Goal: Transaction & Acquisition: Register for event/course

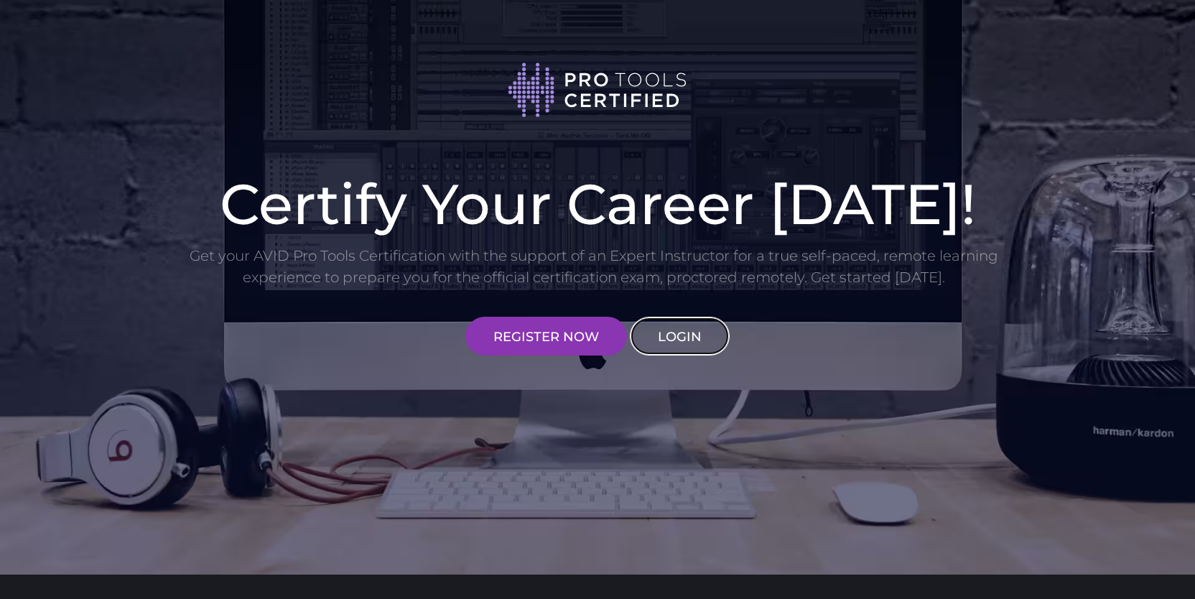
click at [671, 332] on link "LOGIN" at bounding box center [680, 336] width 100 height 39
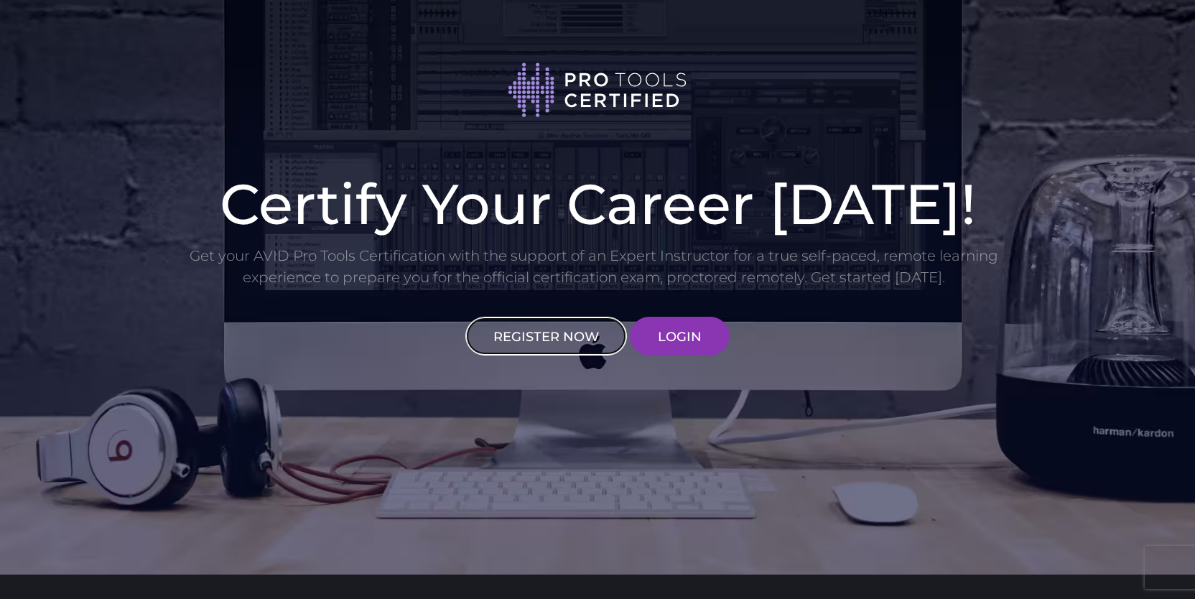
click at [562, 328] on link "REGISTER NOW" at bounding box center [546, 336] width 162 height 39
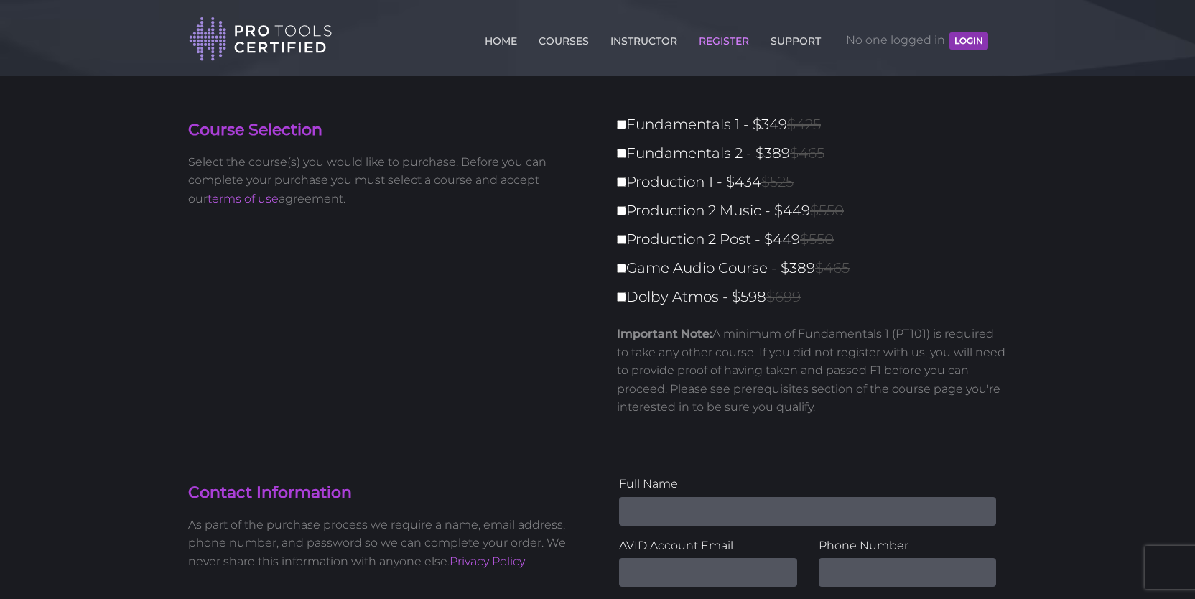
type input "[EMAIL_ADDRESS][DOMAIN_NAME]"
click at [965, 38] on button "LOGIN" at bounding box center [968, 40] width 39 height 17
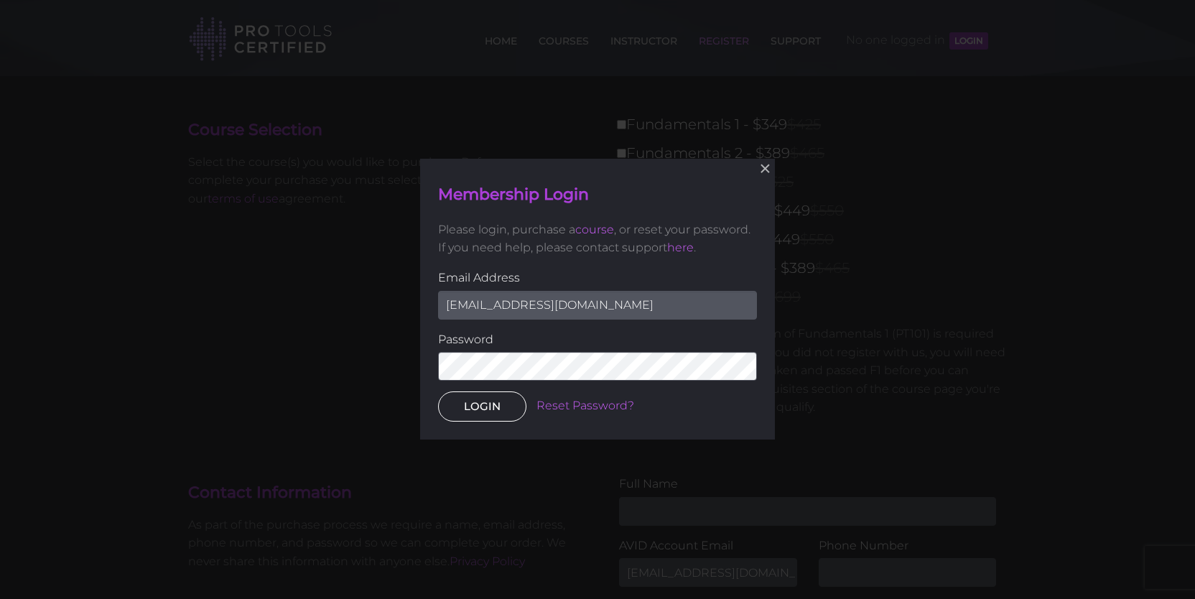
click at [487, 397] on button "LOGIN" at bounding box center [482, 407] width 88 height 30
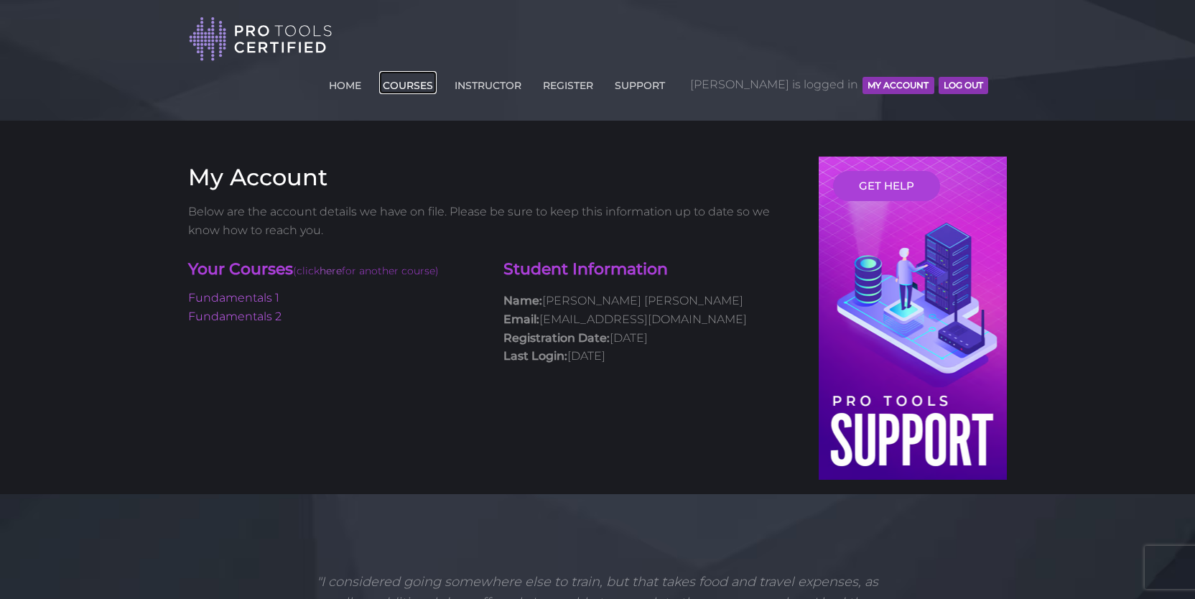
click at [437, 71] on link "COURSES" at bounding box center [407, 82] width 57 height 23
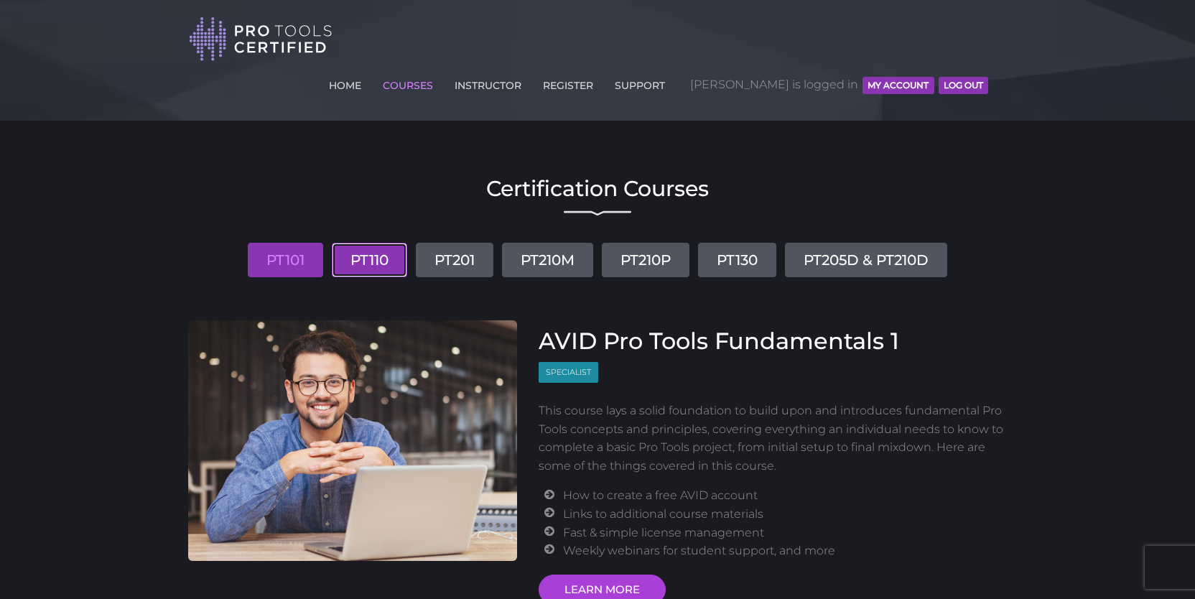
click at [381, 243] on link "PT110" at bounding box center [369, 260] width 75 height 34
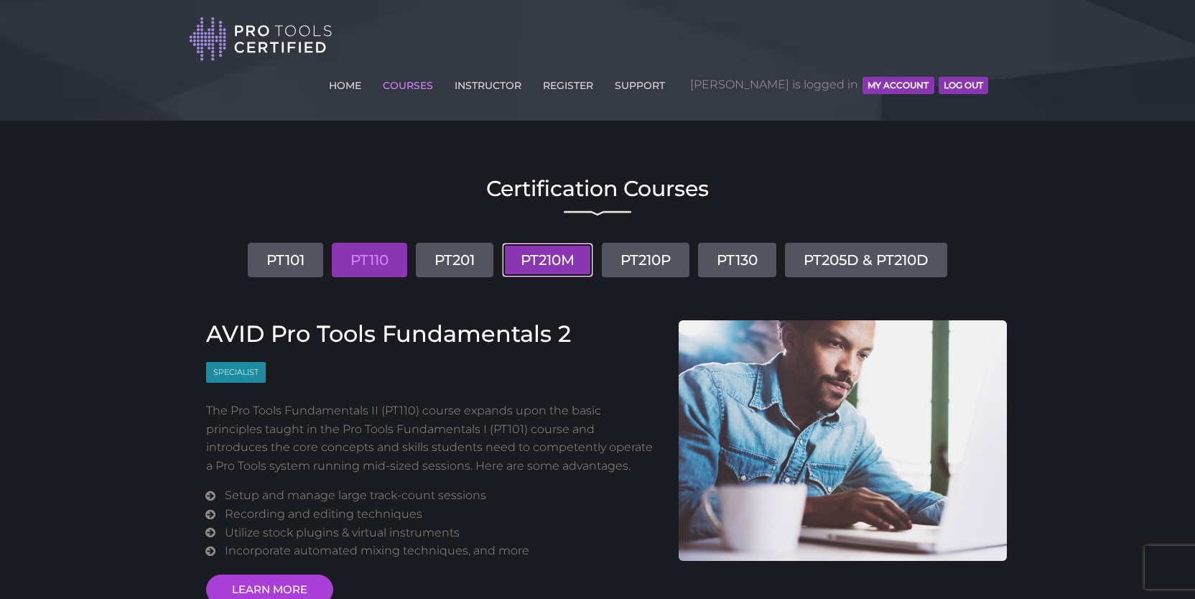
click at [548, 243] on link "PT210M" at bounding box center [547, 260] width 91 height 34
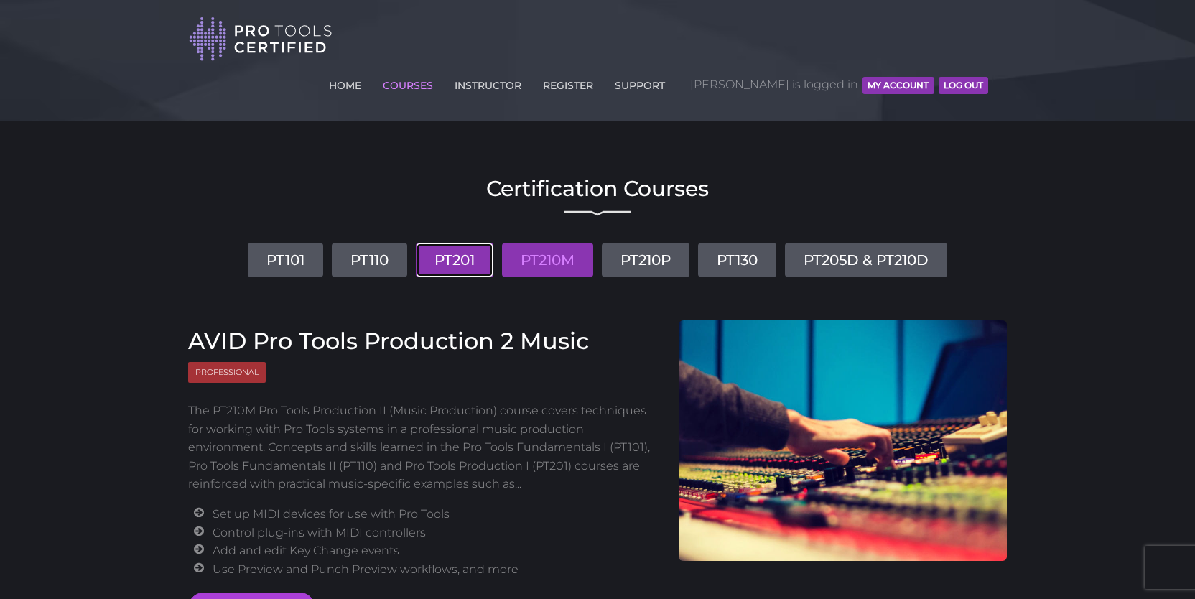
click at [486, 243] on link "PT201" at bounding box center [455, 260] width 78 height 34
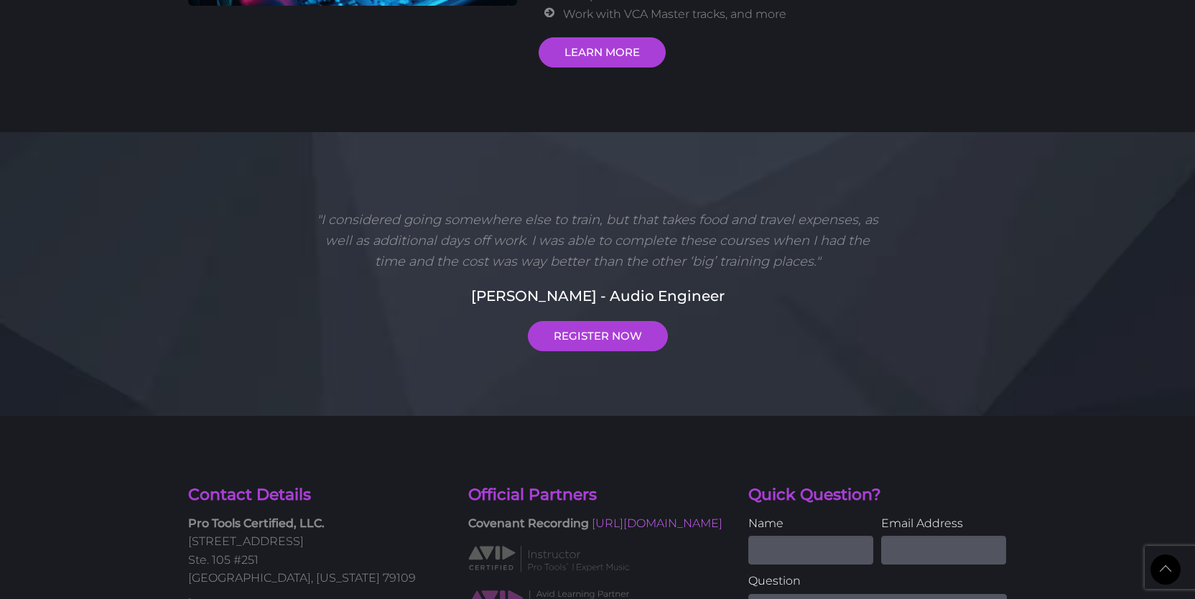
scroll to position [516, 0]
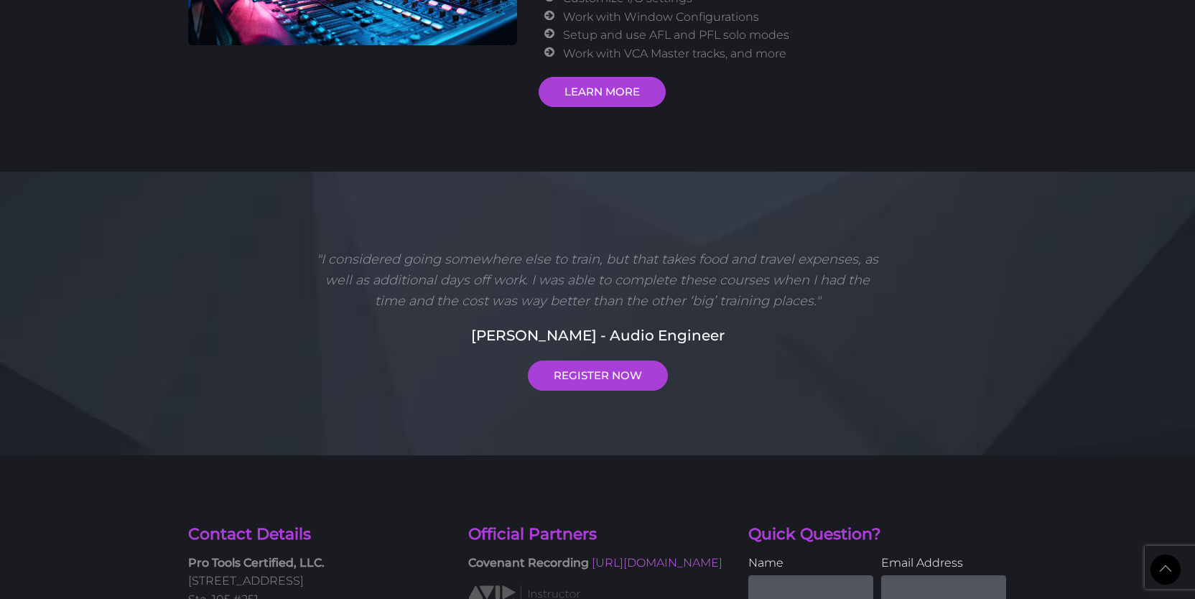
click at [603, 308] on div ""I considered going somewhere else to train, but that takes food and travel exp…" at bounding box center [597, 319] width 819 height 141
click at [580, 361] on link "REGISTER NOW" at bounding box center [598, 376] width 140 height 30
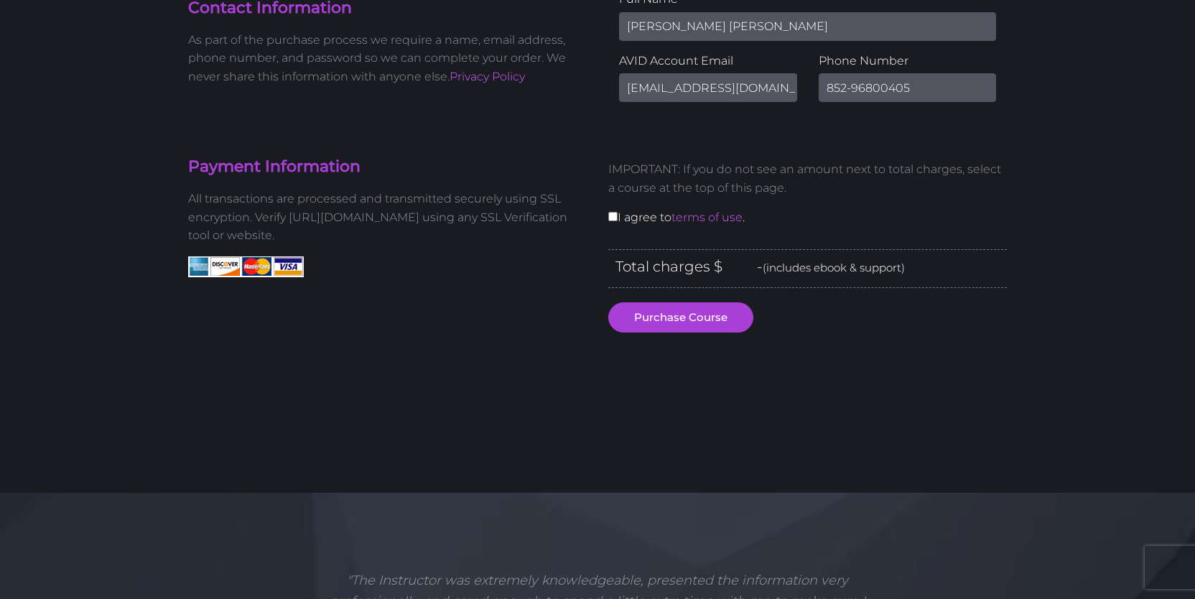
scroll to position [476, 0]
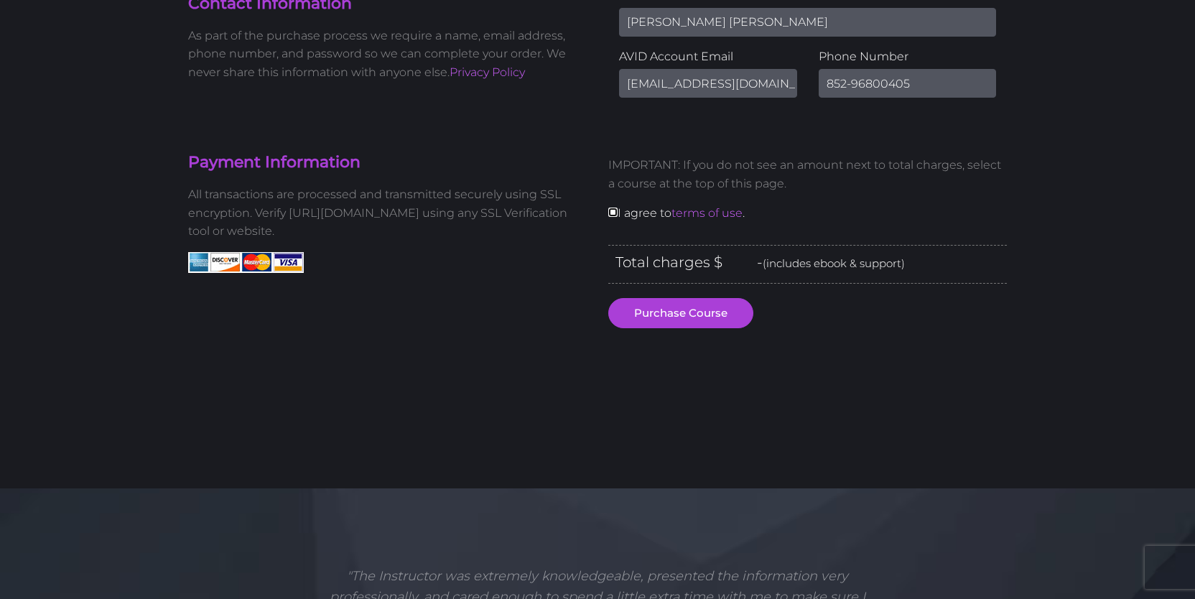
click at [614, 208] on input "checkbox" at bounding box center [612, 212] width 9 height 9
checkbox input "true"
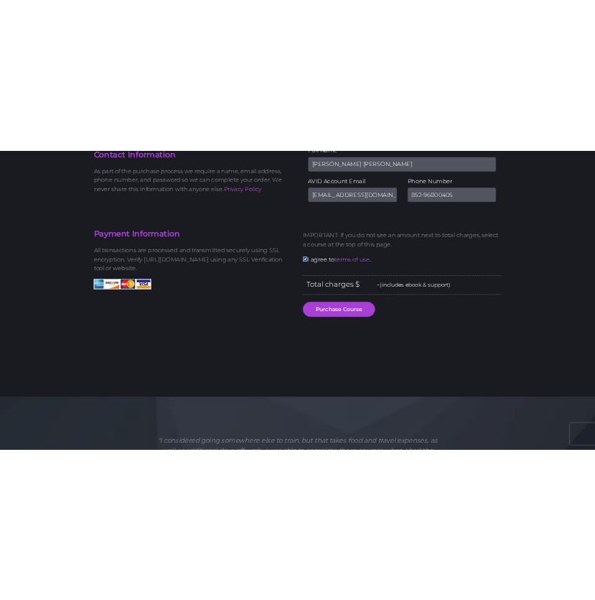
scroll to position [0, 0]
